Goal: Navigation & Orientation: Go to known website

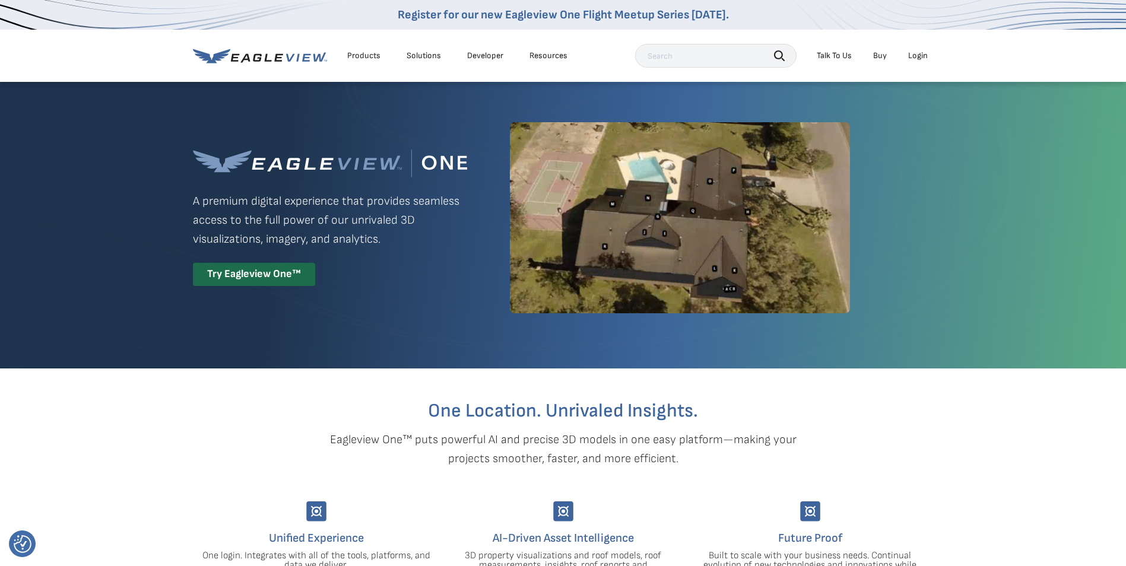
click at [917, 53] on div "Login" at bounding box center [918, 55] width 20 height 11
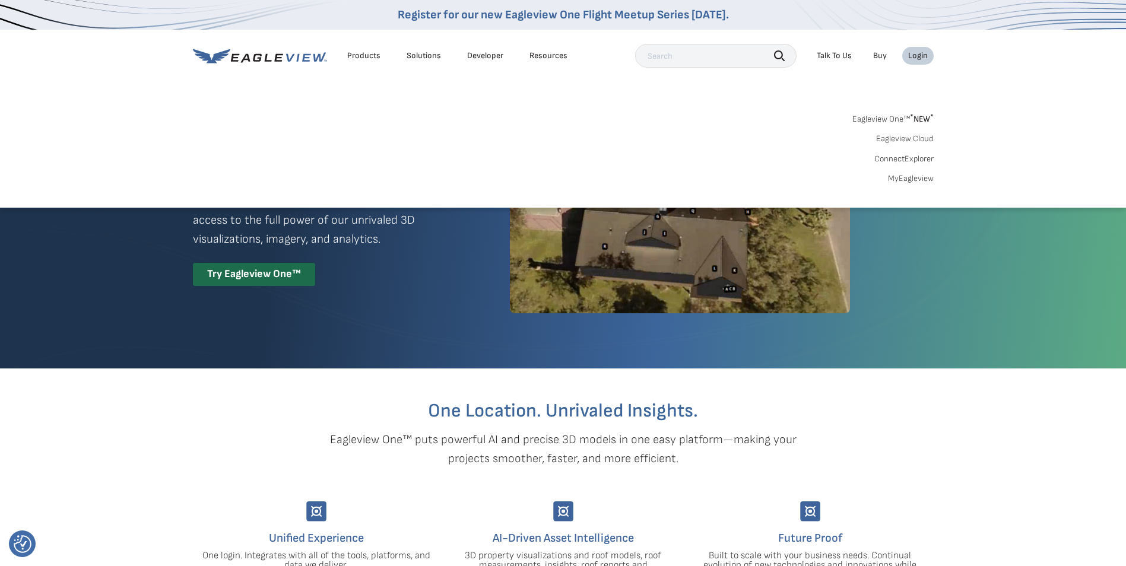
click at [920, 179] on link "MyEagleview" at bounding box center [911, 178] width 46 height 11
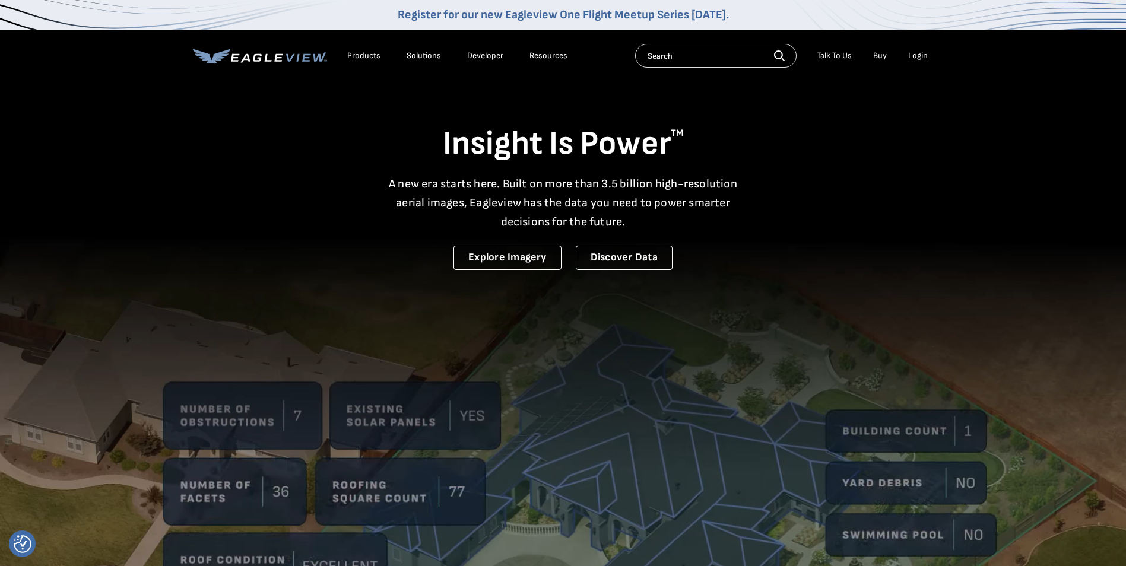
click at [922, 54] on div "Login" at bounding box center [918, 55] width 20 height 11
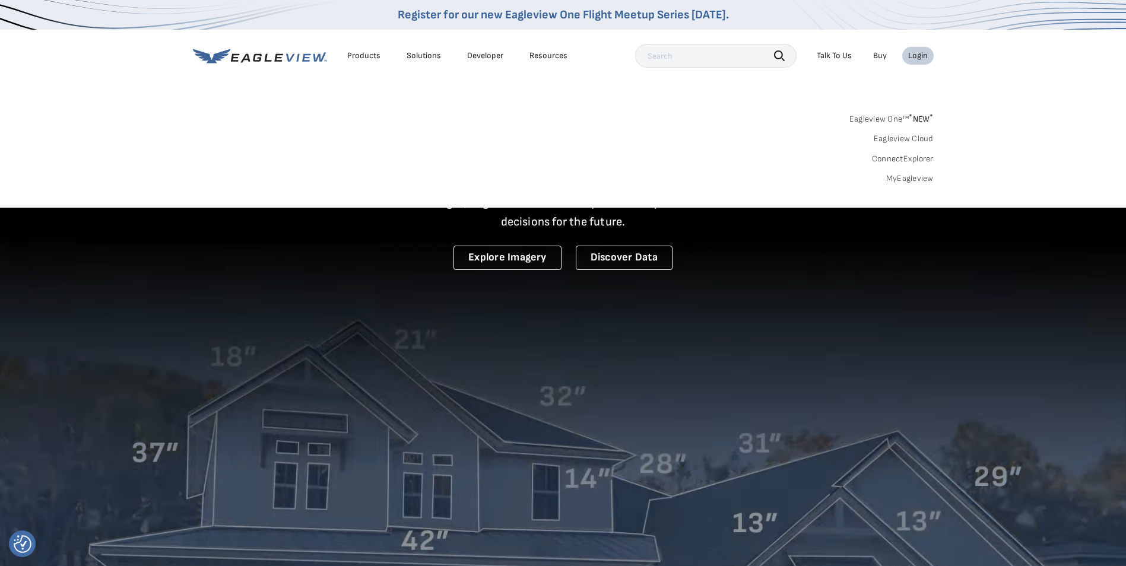
click at [911, 182] on link "MyEagleview" at bounding box center [910, 178] width 48 height 11
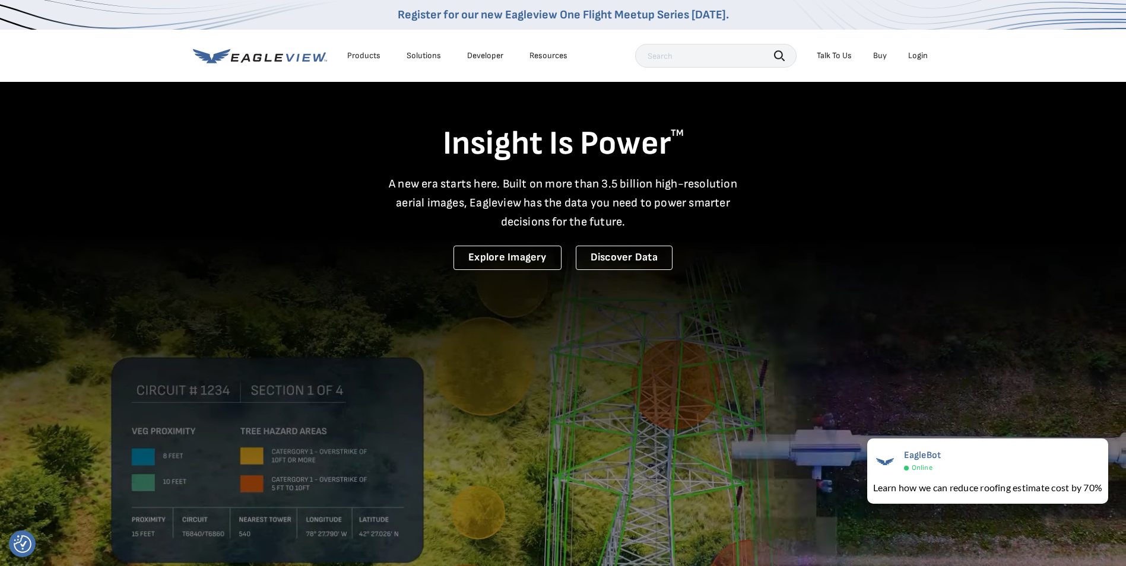
click at [918, 58] on div "Login" at bounding box center [918, 55] width 20 height 11
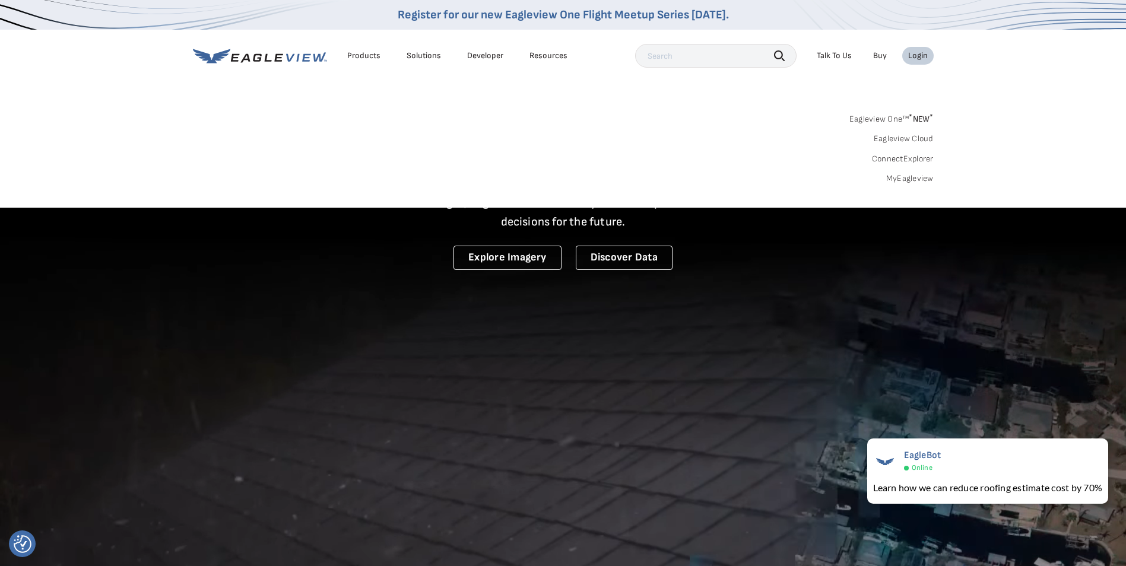
click at [872, 116] on link "Eagleview One™ * NEW *" at bounding box center [892, 117] width 84 height 14
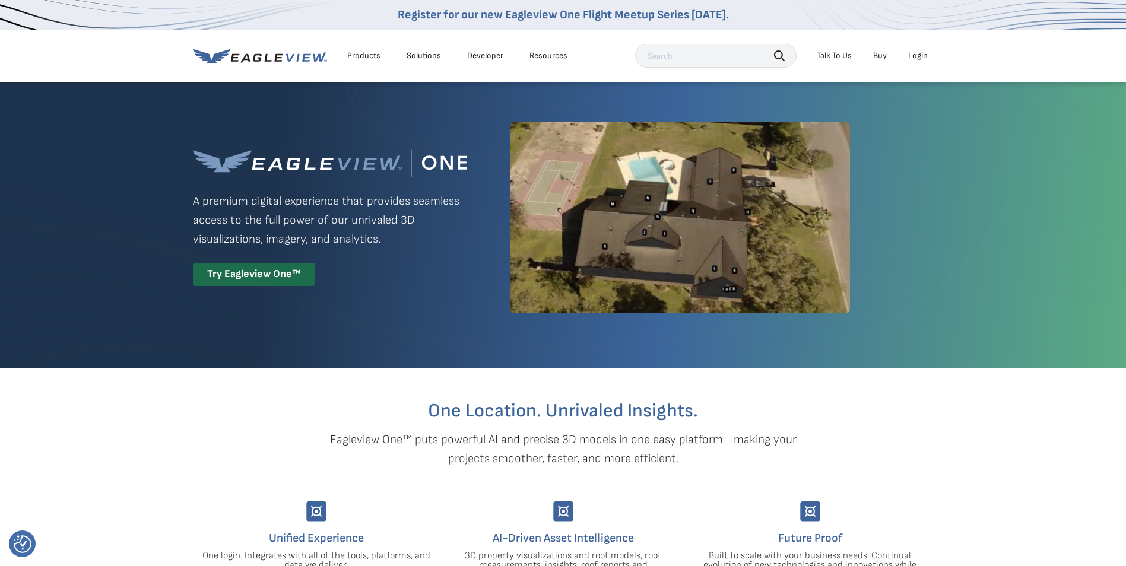
click at [923, 64] on li "Login" at bounding box center [918, 56] width 31 height 18
click at [921, 56] on div "Login" at bounding box center [918, 55] width 20 height 11
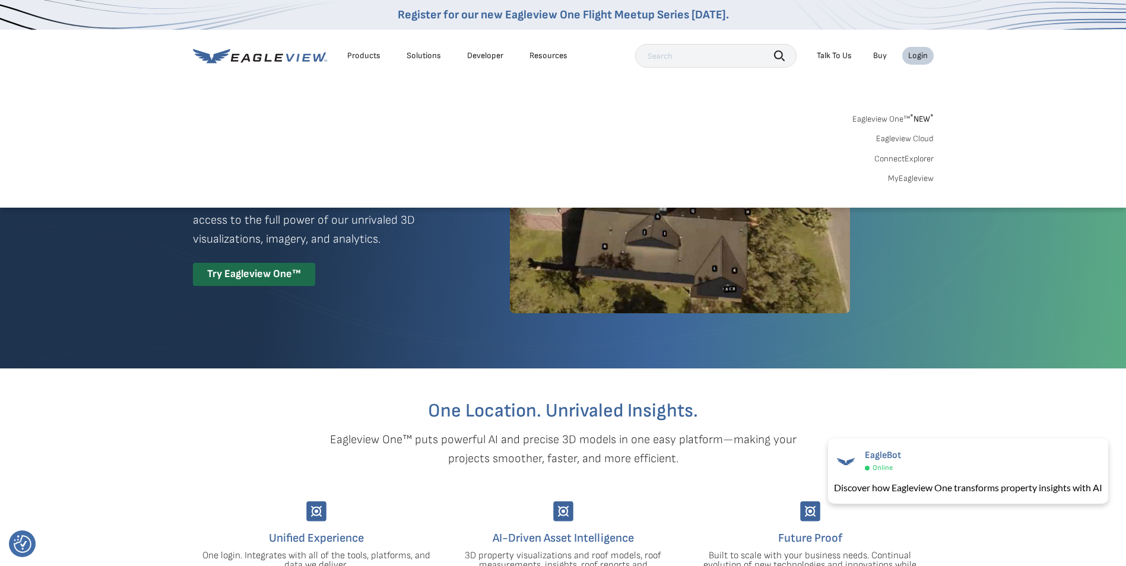
click at [910, 139] on link "Eagleview Cloud" at bounding box center [905, 139] width 58 height 11
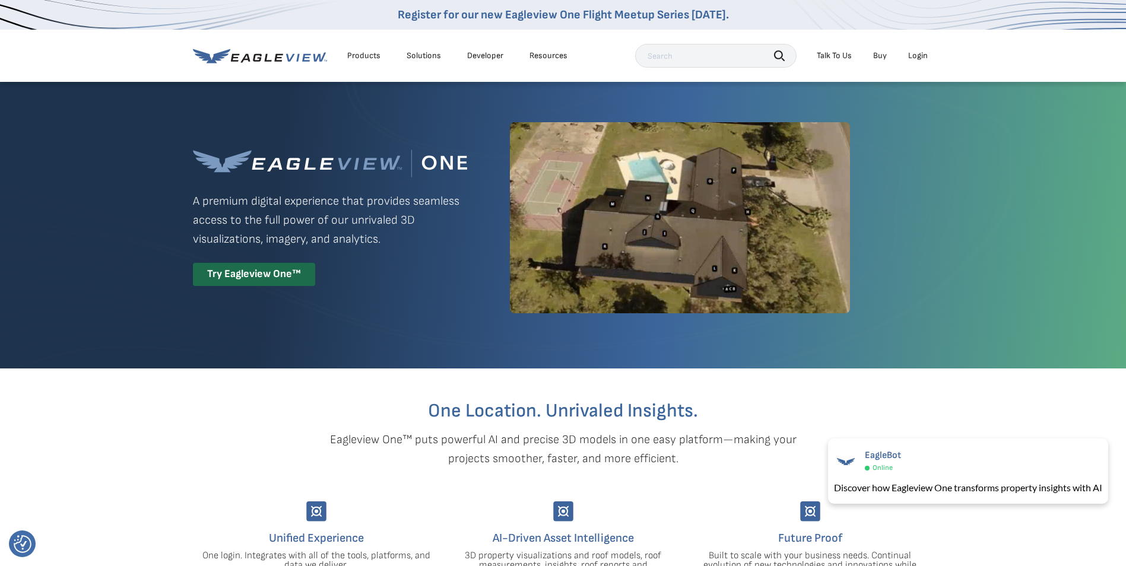
click at [927, 52] on div "Login" at bounding box center [918, 55] width 20 height 11
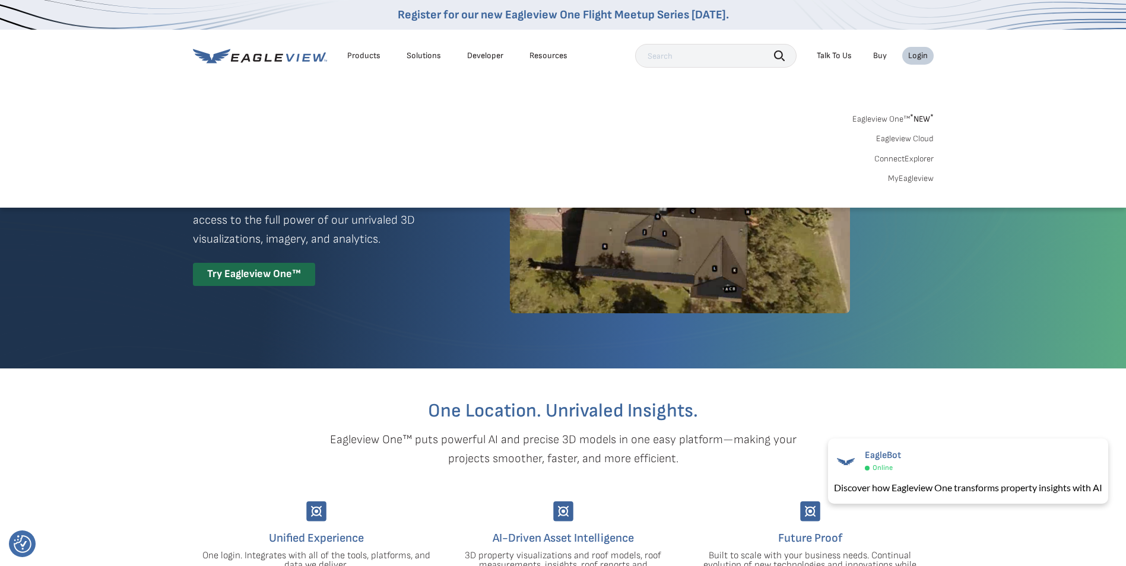
click at [917, 159] on link "ConnectExplorer" at bounding box center [904, 159] width 59 height 11
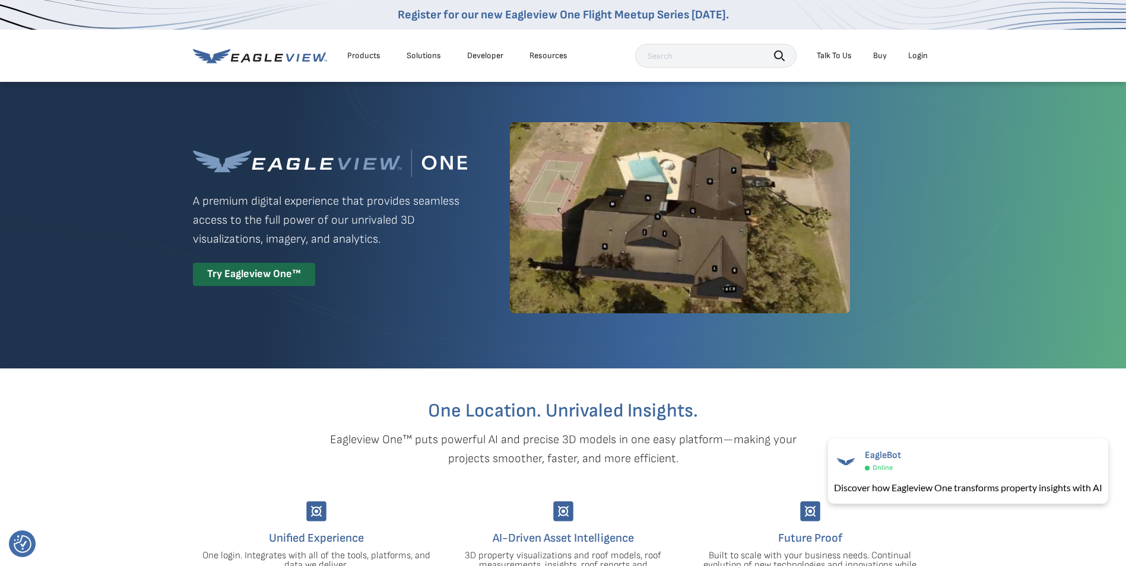
click at [924, 50] on li "Login" at bounding box center [918, 56] width 31 height 18
click at [923, 58] on div "Login" at bounding box center [918, 55] width 20 height 11
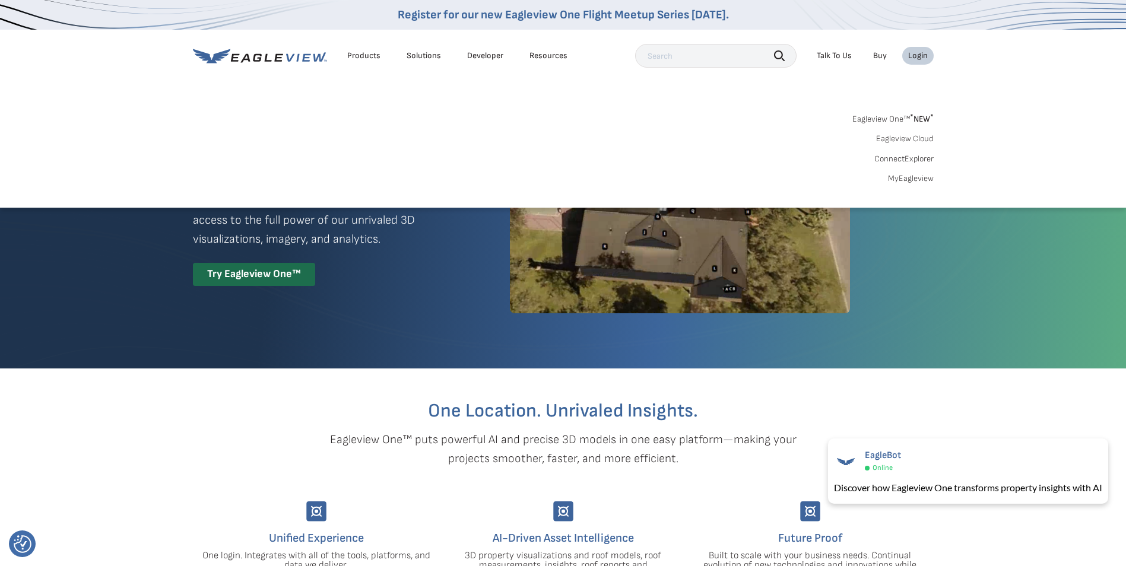
click at [914, 176] on link "MyEagleview" at bounding box center [911, 178] width 46 height 11
